Goal: Transaction & Acquisition: Purchase product/service

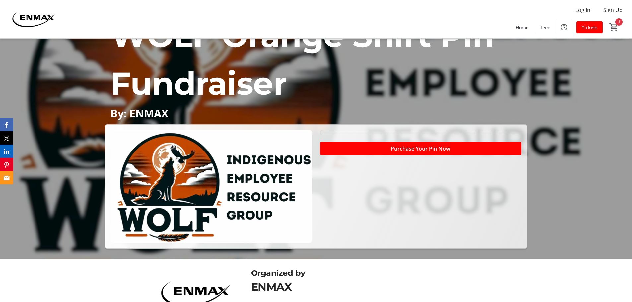
scroll to position [89, 0]
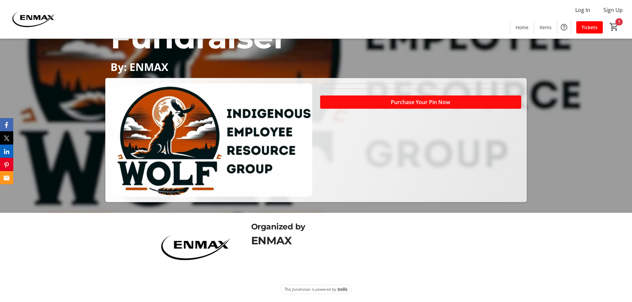
click at [432, 105] on span "Purchase Your Pin Now" at bounding box center [420, 102] width 59 height 8
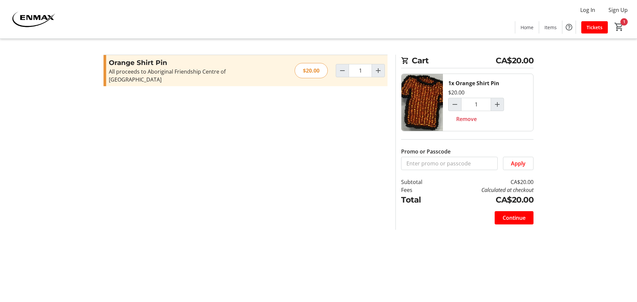
click at [595, 153] on tr-checkout-feature-upsell-ui "Cart CA$20.00 1x Orange Shirt Pin $20.00 1 Remove Promo or Passcode Apply Subto…" at bounding box center [318, 151] width 637 height 302
click at [426, 112] on img at bounding box center [422, 102] width 41 height 57
click at [594, 113] on tr-checkout-feature-upsell-ui "Cart CA$20.00 1x Orange Shirt Pin $20.00 1 Remove Promo or Passcode Apply Subto…" at bounding box center [318, 151] width 637 height 302
click at [620, 27] on mat-icon "1" at bounding box center [619, 27] width 10 height 10
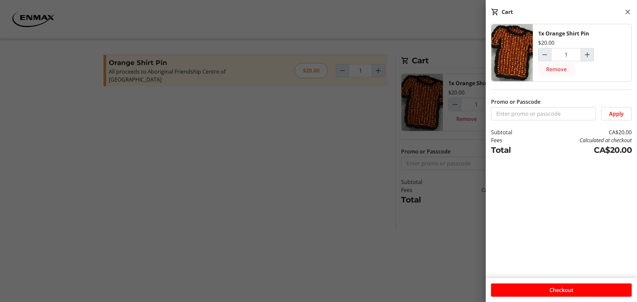
click at [559, 68] on span "Remove" at bounding box center [556, 69] width 21 height 8
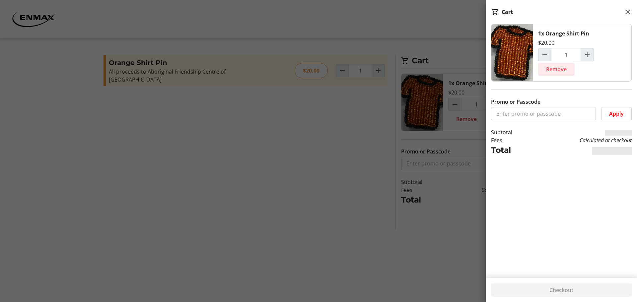
type input "0"
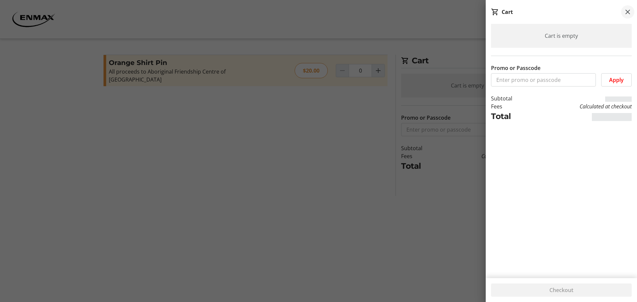
click at [627, 11] on mat-icon at bounding box center [628, 12] width 8 height 8
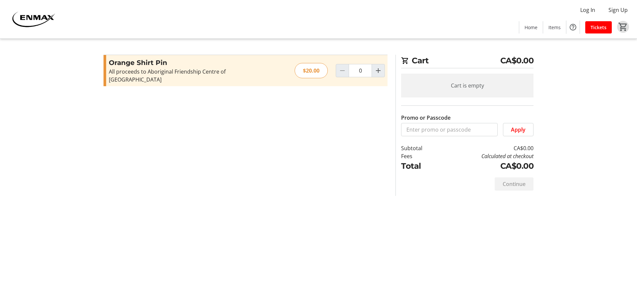
click at [80, 131] on tr-checkout-feature-upsell-ui "Cart CA$0.00 Cart is empty Promo or Passcode Apply Subtotal CA$0.00 Fees Calcul…" at bounding box center [318, 151] width 637 height 302
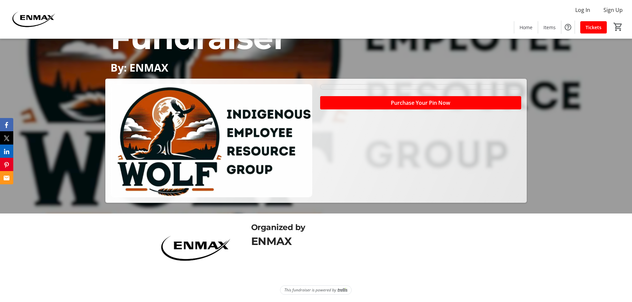
scroll to position [89, 0]
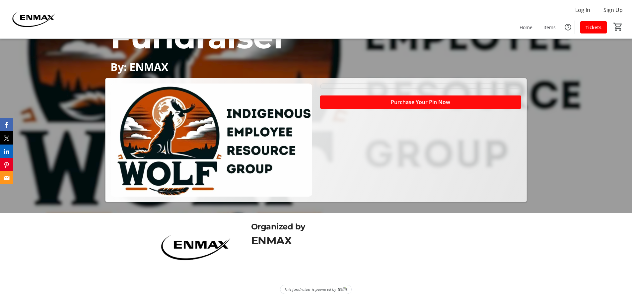
click at [431, 108] on span at bounding box center [420, 102] width 201 height 16
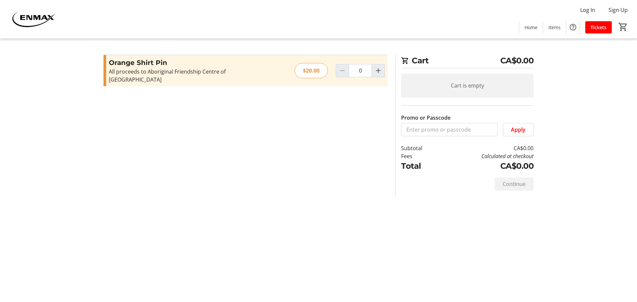
click at [385, 69] on div "Orange Shirt Pin All proceeds to Aboriginal Friendship Centre of Calgary Read m…" at bounding box center [246, 70] width 284 height 31
click at [377, 67] on mat-icon "Increment by one" at bounding box center [378, 71] width 8 height 8
type input "1"
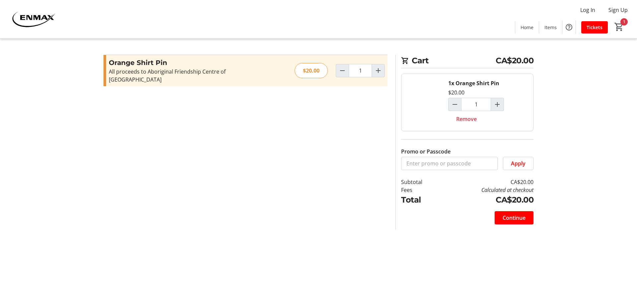
click at [299, 207] on section "Promo or Passcode Apply Orange Shirt Pin All proceeds to Aboriginal Friendship …" at bounding box center [246, 142] width 292 height 175
click at [292, 193] on section "Promo or Passcode Apply Orange Shirt Pin All proceeds to Aboriginal Friendship …" at bounding box center [246, 142] width 292 height 175
